Goal: Transaction & Acquisition: Download file/media

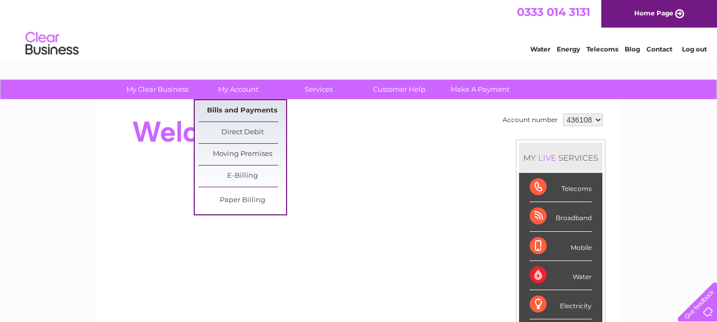
click at [246, 104] on link "Bills and Payments" at bounding box center [242, 110] width 88 height 21
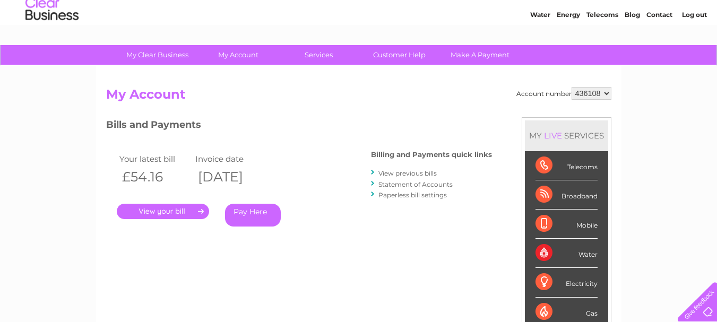
scroll to position [53, 0]
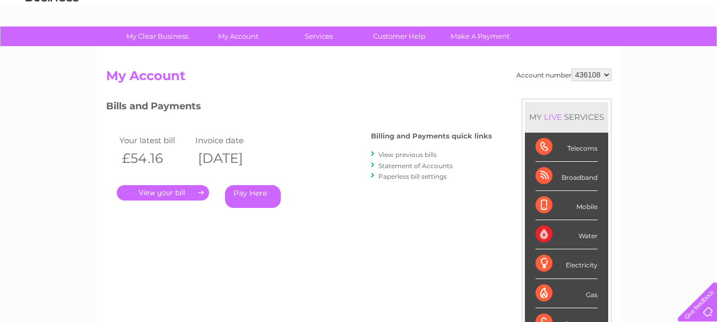
click at [181, 192] on link "." at bounding box center [163, 192] width 92 height 15
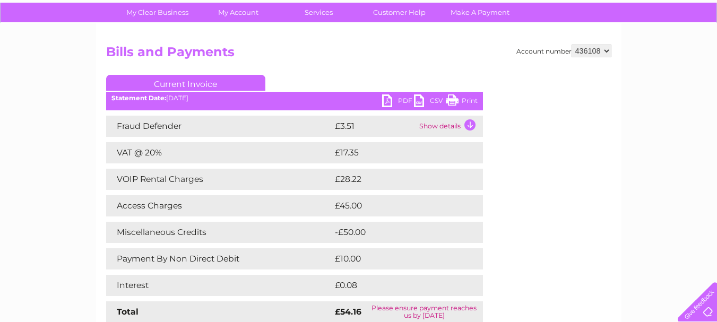
scroll to position [53, 0]
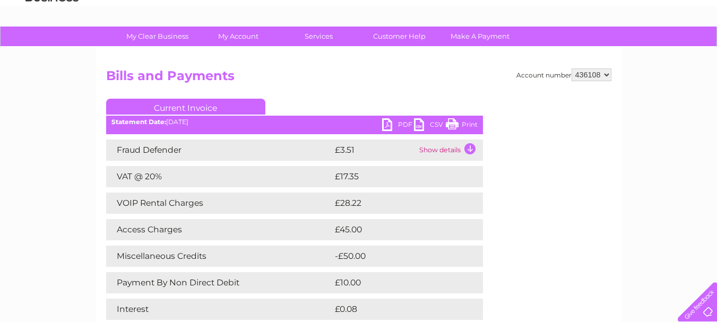
click at [399, 124] on link "PDF" at bounding box center [398, 125] width 32 height 15
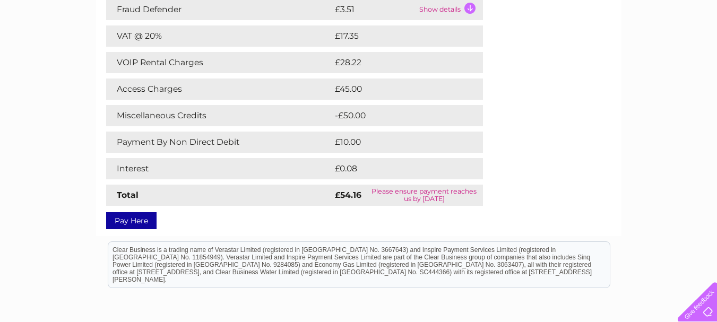
scroll to position [212, 0]
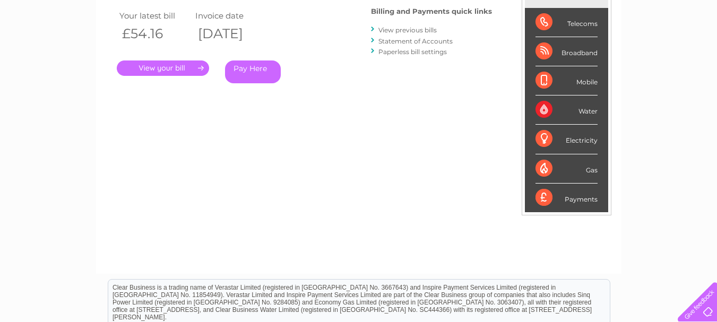
scroll to position [159, 0]
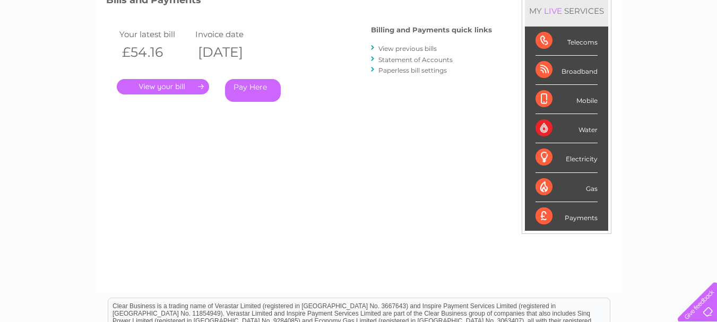
click at [197, 84] on link "." at bounding box center [163, 86] width 92 height 15
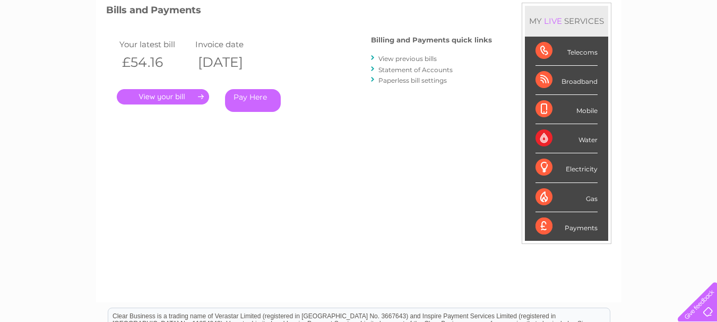
click at [403, 61] on link "View previous bills" at bounding box center [407, 59] width 58 height 8
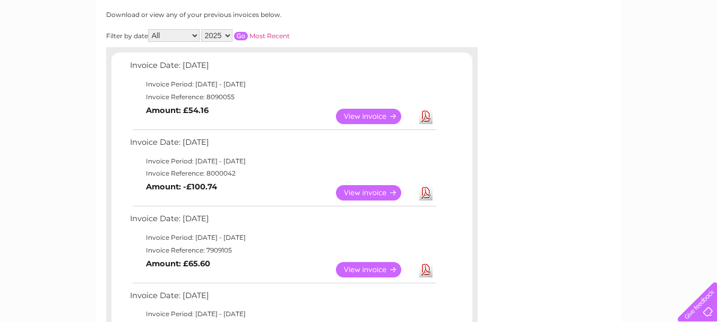
scroll to position [159, 0]
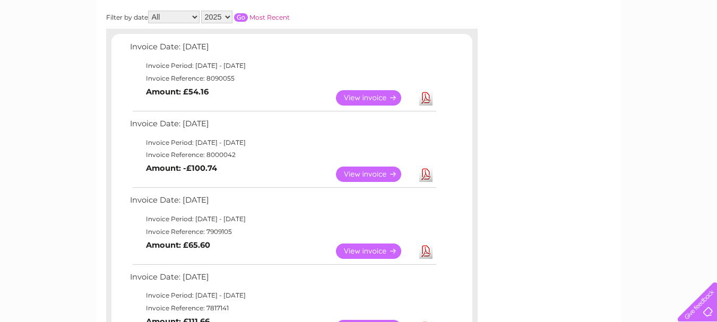
click at [425, 175] on link "Download" at bounding box center [425, 174] width 13 height 15
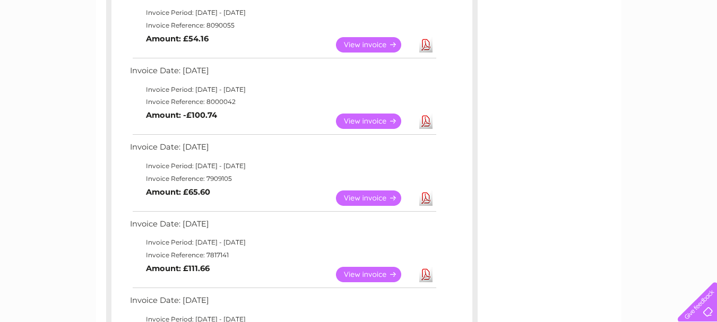
click at [429, 197] on link "Download" at bounding box center [425, 197] width 13 height 15
click at [428, 277] on link "Download" at bounding box center [425, 274] width 13 height 15
